Goal: Complete application form: Complete application form

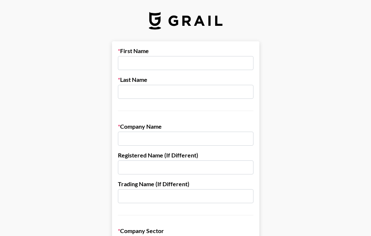
click at [133, 64] on input "text" at bounding box center [186, 63] width 136 height 14
paste input "Dot Media Solutions Pvt Ltd."
type input "D"
click at [151, 135] on input "text" at bounding box center [186, 139] width 136 height 14
paste input "Dot Media Solutions Pvt Ltd."
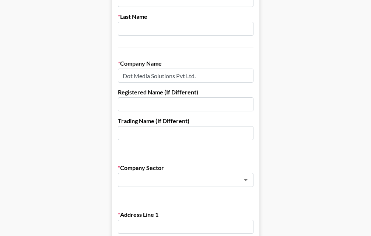
scroll to position [74, 0]
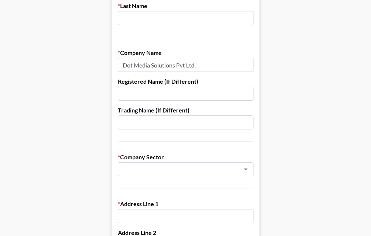
type input "Dot Media Solutions Pvt Ltd."
click at [150, 95] on input "text" at bounding box center [186, 94] width 136 height 14
paste input "Dot Media Solutions Pvt Ltd."
type input "Dot Media Solutions Pvt Ltd."
click at [157, 121] on input "text" at bounding box center [186, 122] width 136 height 14
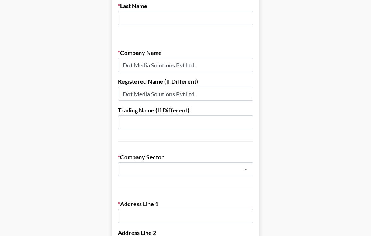
paste input "Dot Media Solutions Pvt Ltd."
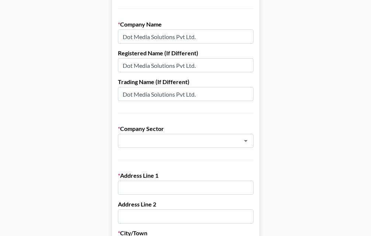
scroll to position [111, 0]
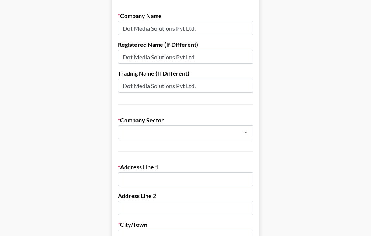
type input "Dot Media Solutions Pvt Ltd."
click at [201, 59] on input "Dot Media Solutions Pvt Ltd." at bounding box center [186, 57] width 136 height 14
type input "D"
click at [202, 85] on input "Dot Media Solutions Pvt Ltd." at bounding box center [186, 85] width 136 height 14
type input "D"
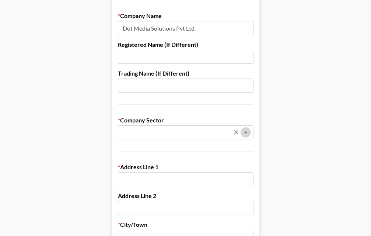
click at [250, 131] on icon "Open" at bounding box center [245, 132] width 9 height 9
click at [248, 132] on icon "Open" at bounding box center [246, 133] width 4 height 2
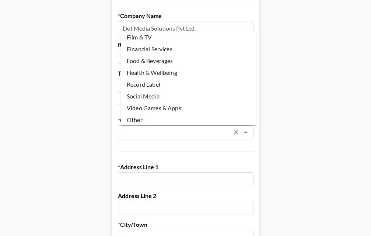
scroll to position [74, 0]
click at [157, 92] on li "Social Media" at bounding box center [189, 96] width 136 height 12
type input "Social Media"
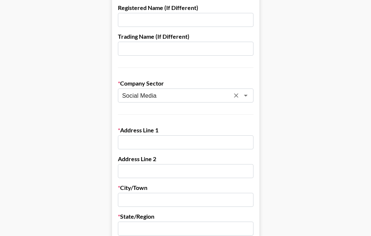
scroll to position [184, 0]
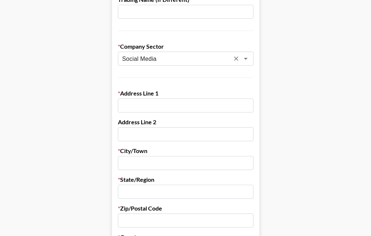
click at [163, 108] on input "text" at bounding box center [186, 105] width 136 height 14
paste input "[STREET_ADDRESS][PERSON_NAME][PERSON_NAME]"
type input "[STREET_ADDRESS][PERSON_NAME][PERSON_NAME]"
click at [144, 133] on input "text" at bounding box center [186, 134] width 136 height 14
paste input "[STREET_ADDRESS][PERSON_NAME][PERSON_NAME]"
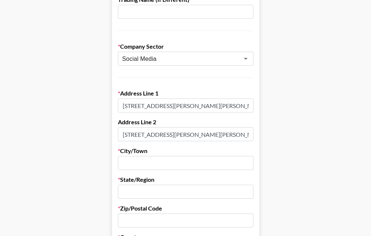
type input "[STREET_ADDRESS][PERSON_NAME][PERSON_NAME]"
click at [156, 162] on input "text" at bounding box center [186, 163] width 136 height 14
click at [250, 107] on input "[STREET_ADDRESS][PERSON_NAME][PERSON_NAME]" at bounding box center [186, 105] width 136 height 14
type input "112/212, [PERSON_NAME], [PERSON_NAME] Nagar"
click at [250, 134] on input "[STREET_ADDRESS][PERSON_NAME][PERSON_NAME]" at bounding box center [186, 134] width 136 height 14
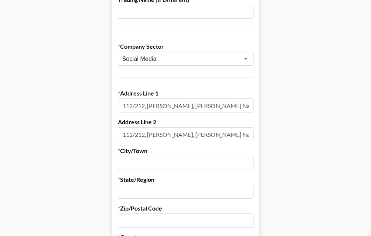
type input "112/212, [PERSON_NAME], [PERSON_NAME] Nagar"
click at [168, 162] on input "text" at bounding box center [186, 163] width 136 height 14
type input "KANPUR"
click at [166, 195] on input "text" at bounding box center [186, 192] width 136 height 14
paste input "[GEOGRAPHIC_DATA]"
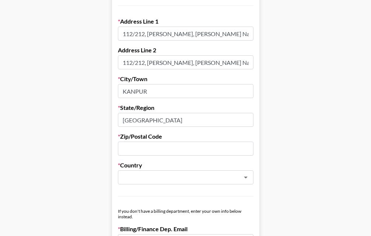
scroll to position [258, 0]
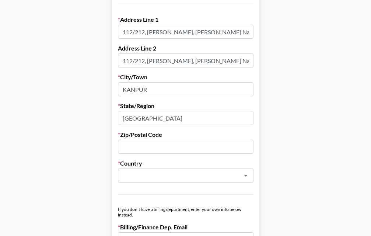
type input "[GEOGRAPHIC_DATA]"
click at [136, 144] on input "text" at bounding box center [186, 147] width 136 height 14
click at [248, 176] on icon "Open" at bounding box center [245, 175] width 9 height 9
type input "09"
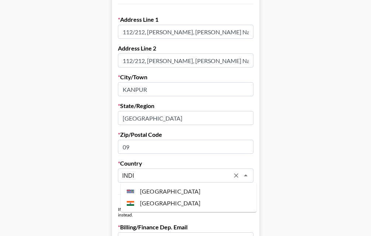
click at [156, 206] on li "[GEOGRAPHIC_DATA]" at bounding box center [189, 203] width 136 height 12
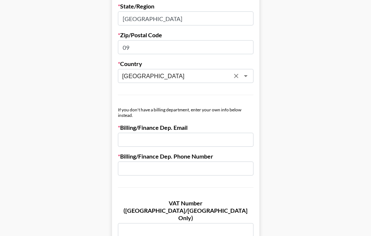
scroll to position [368, 0]
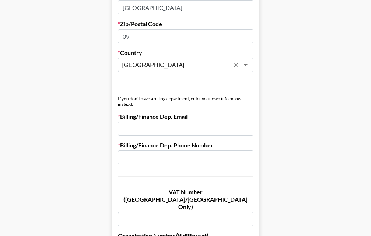
type input "[GEOGRAPHIC_DATA]"
click at [148, 132] on input "email" at bounding box center [186, 129] width 136 height 14
paste input "[EMAIL_ADDRESS][DOMAIN_NAME]"
type input "[EMAIL_ADDRESS][DOMAIN_NAME]"
click at [155, 160] on input "text" at bounding box center [186, 157] width 136 height 14
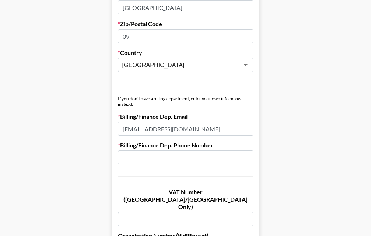
paste input "05123590085"
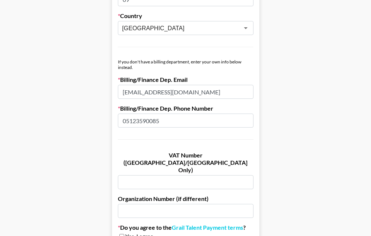
scroll to position [442, 0]
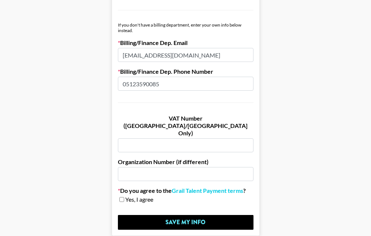
type input "05123590085"
click at [137, 138] on input "text" at bounding box center [186, 145] width 136 height 14
paste input "09AAHCD0068K1ZH"
click at [150, 167] on input "text" at bounding box center [186, 174] width 136 height 14
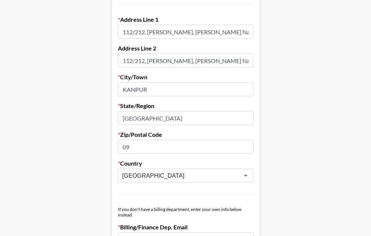
scroll to position [295, 0]
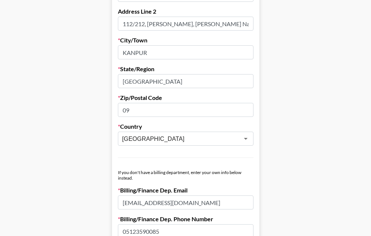
click at [144, 113] on input "09" at bounding box center [186, 110] width 136 height 14
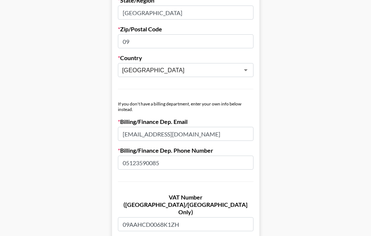
scroll to position [368, 0]
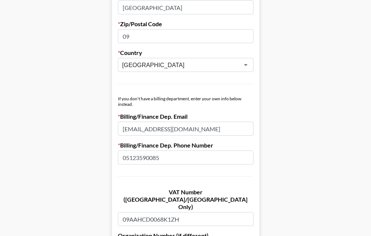
click at [219, 129] on input "[EMAIL_ADDRESS][DOMAIN_NAME]" at bounding box center [186, 129] width 136 height 14
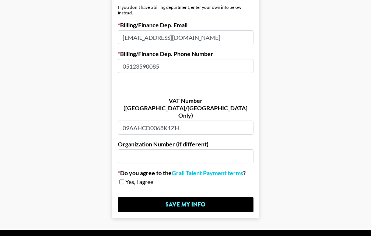
scroll to position [468, 0]
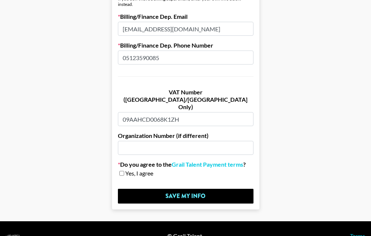
click at [132, 112] on input "09AAHCD0068K1ZH" at bounding box center [186, 119] width 136 height 14
click at [178, 112] on input "AAHCD0068K1ZH" at bounding box center [186, 119] width 136 height 14
type input "AAHCD0068K"
click at [168, 58] on input "05123590085" at bounding box center [186, 57] width 136 height 14
type input "0"
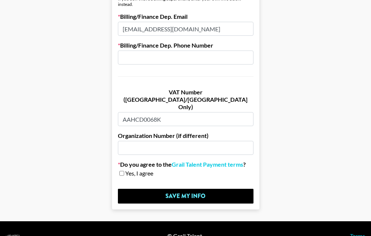
click at [210, 29] on input "[EMAIL_ADDRESS][DOMAIN_NAME]" at bounding box center [186, 29] width 136 height 14
type input "wearedotmedia@.com"
click at [157, 55] on input "text" at bounding box center [186, 57] width 136 height 14
type input "9455226322"
click at [124, 171] on input "checkbox" at bounding box center [121, 173] width 5 height 5
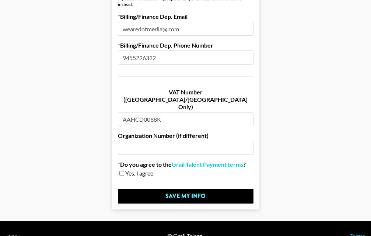
checkbox input "true"
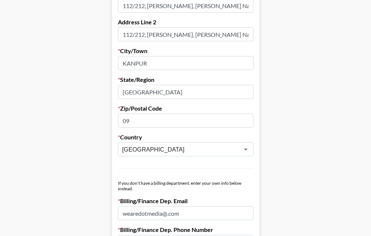
scroll to position [247, 0]
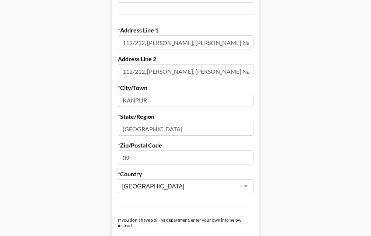
click at [137, 161] on input "09" at bounding box center [186, 157] width 136 height 14
type input "0"
paste input "208002"
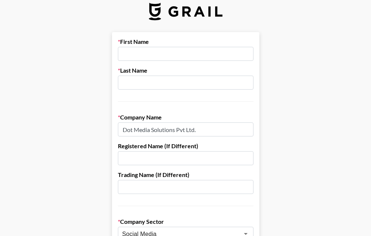
scroll to position [0, 0]
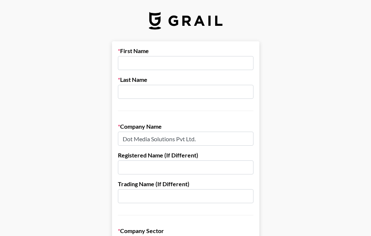
type input "208002"
drag, startPoint x: 127, startPoint y: 139, endPoint x: 177, endPoint y: 141, distance: 50.5
click at [177, 141] on input "Dot Media Solutions Pvt Ltd." at bounding box center [186, 139] width 136 height 14
click at [140, 63] on input "text" at bounding box center [186, 63] width 136 height 14
paste input "Dot Media Solutions"
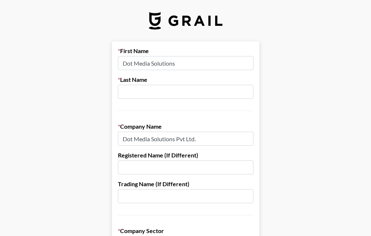
type input "Dot Media Solutions"
drag, startPoint x: 180, startPoint y: 139, endPoint x: 197, endPoint y: 141, distance: 17.6
click at [197, 141] on input "Dot Media Solutions Pvt Ltd." at bounding box center [186, 139] width 136 height 14
click at [151, 95] on input "text" at bounding box center [186, 92] width 136 height 14
paste input "Pvt Ltd"
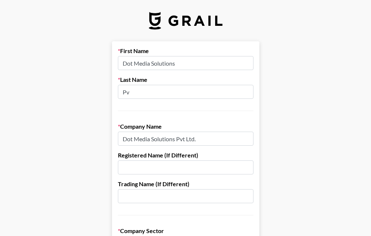
type input "P"
paste input "PRIVATE LIMITED"
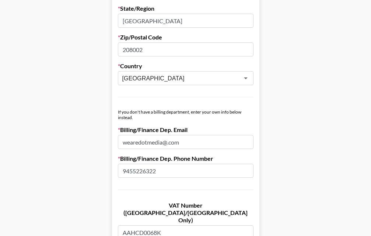
scroll to position [368, 0]
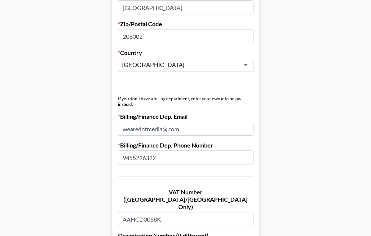
type input "PRIVATE LIMITED"
click at [165, 130] on input "wearedotmedia@.com" at bounding box center [186, 129] width 136 height 14
click at [171, 130] on input "wearedotmedia@.com" at bounding box center [186, 129] width 136 height 14
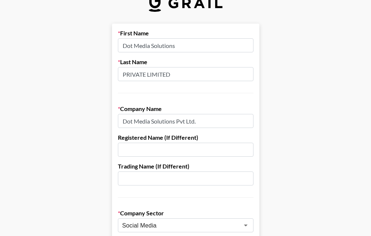
scroll to position [0, 0]
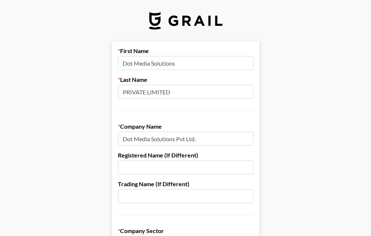
type input "[EMAIL_ADDRESS][DOMAIN_NAME]"
click at [204, 137] on input "Dot Media Solutions Pvt Ltd." at bounding box center [186, 139] width 136 height 14
type input "D"
paste input "DOT MEDIA SOLUTIONS PRIVATE LIMITED"
drag, startPoint x: 126, startPoint y: 139, endPoint x: 191, endPoint y: 140, distance: 65.2
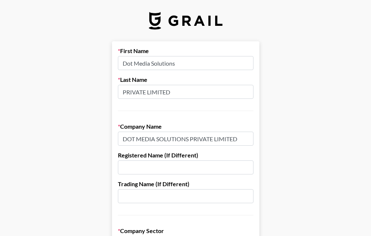
click at [191, 140] on input "DOT MEDIA SOLUTIONS PRIVATE LIMITED" at bounding box center [186, 139] width 136 height 14
type input "DOT MEDIA SOLUTIONS PRIVATE LIMITED"
click at [188, 64] on input "Dot Media Solutions" at bounding box center [186, 63] width 136 height 14
type input "D"
paste input "DOT MEDIA SOLUTIONS"
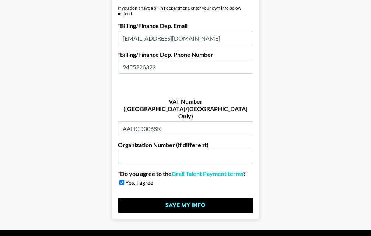
scroll to position [468, 0]
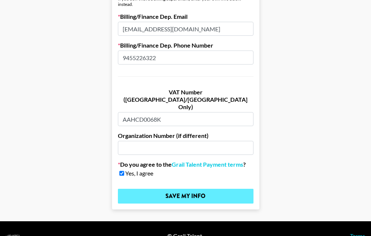
type input "DOT MEDIA SOLUTIONS"
click at [188, 189] on input "Save My Info" at bounding box center [186, 196] width 136 height 15
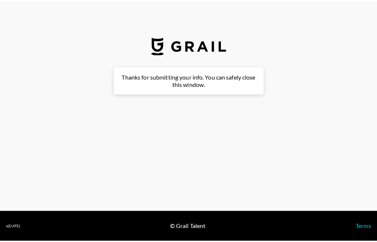
scroll to position [0, 0]
